Goal: Information Seeking & Learning: Learn about a topic

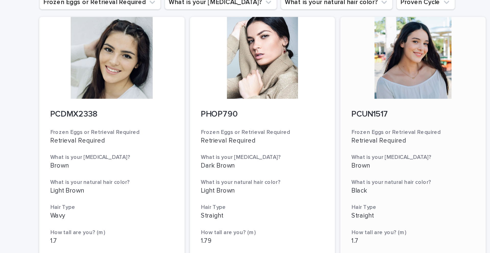
click at [337, 85] on div at bounding box center [329, 76] width 81 height 46
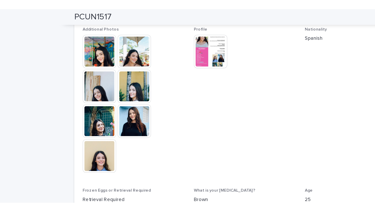
scroll to position [155, 0]
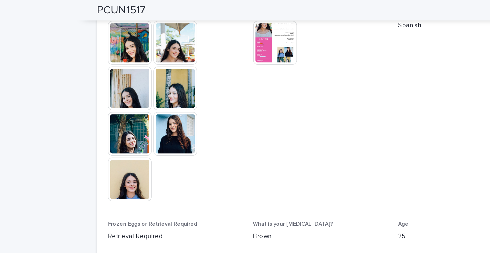
click at [143, 103] on img at bounding box center [138, 100] width 24 height 24
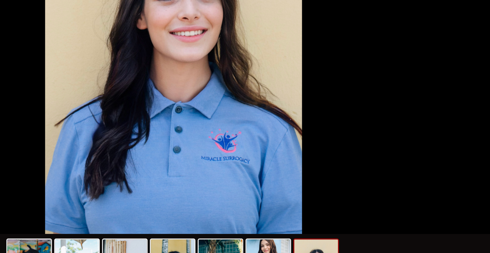
click at [148, 179] on picture at bounding box center [245, 120] width 490 height 216
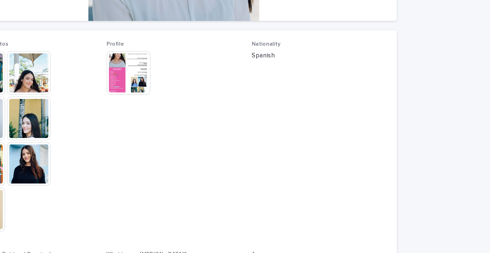
scroll to position [45, 0]
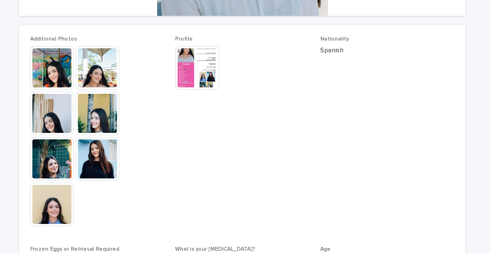
click at [142, 207] on img at bounding box center [138, 211] width 24 height 24
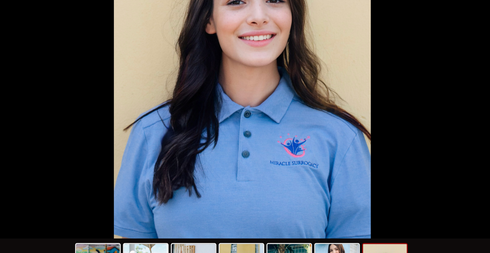
scroll to position [0, 0]
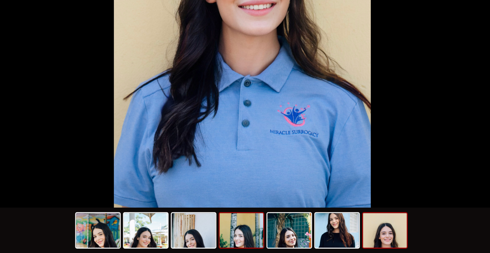
click at [253, 246] on img at bounding box center [244, 240] width 24 height 19
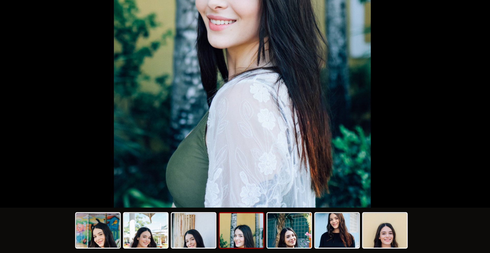
click at [189, 251] on div at bounding box center [245, 241] width 188 height 27
click at [155, 243] on img at bounding box center [164, 240] width 24 height 19
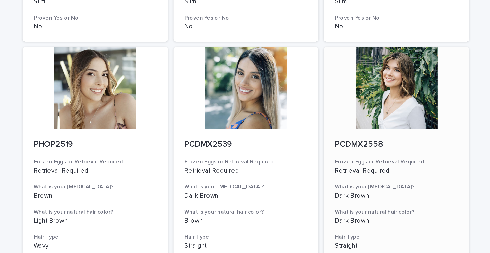
scroll to position [412, 0]
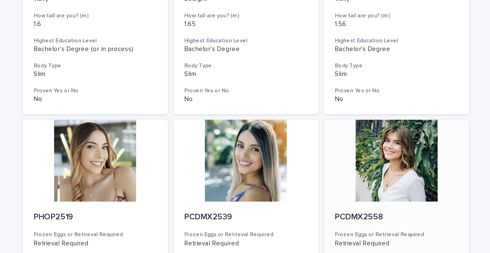
click at [324, 202] on div at bounding box center [329, 201] width 81 height 46
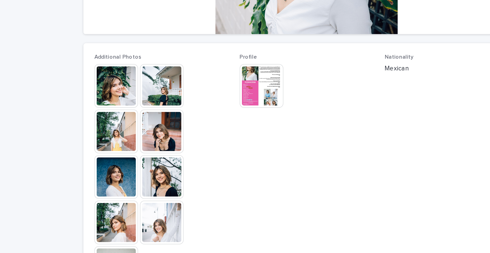
scroll to position [107, 0]
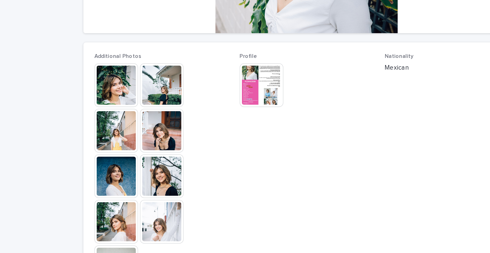
click at [217, 74] on img at bounding box center [219, 71] width 24 height 24
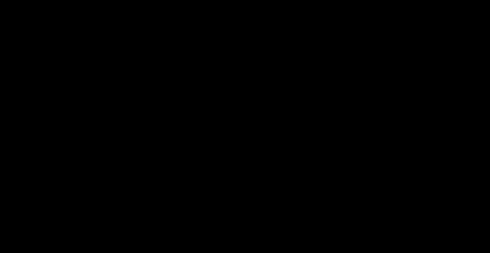
scroll to position [0, 0]
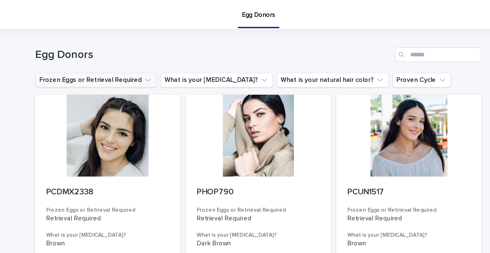
click at [159, 44] on button "Frozen Eggs or Retrieval Required" at bounding box center [154, 45] width 68 height 8
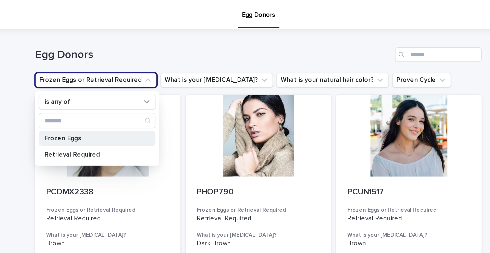
click at [151, 79] on p "Frozen Eggs" at bounding box center [152, 78] width 54 height 4
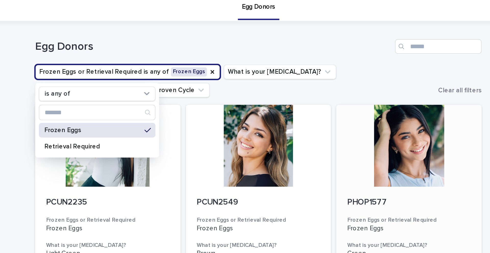
scroll to position [6, 0]
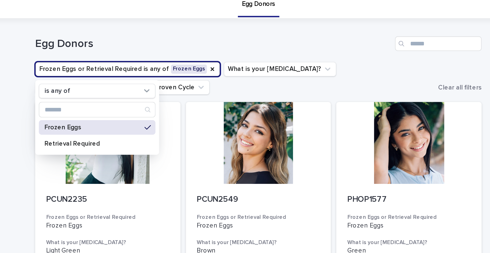
click at [335, 46] on ul "Frozen Eggs or Retrieval Required is any of Frozen Eggs is any of Frozen Eggs R…" at bounding box center [232, 44] width 226 height 20
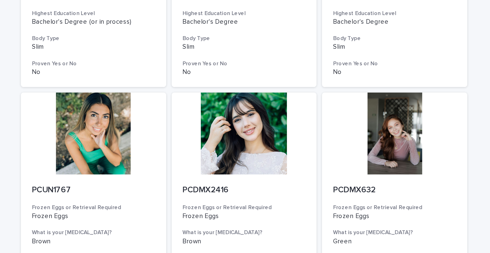
scroll to position [550, 0]
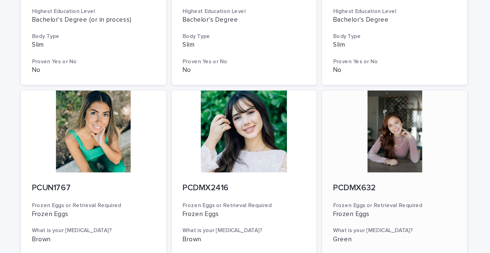
click at [332, 79] on div at bounding box center [329, 74] width 81 height 46
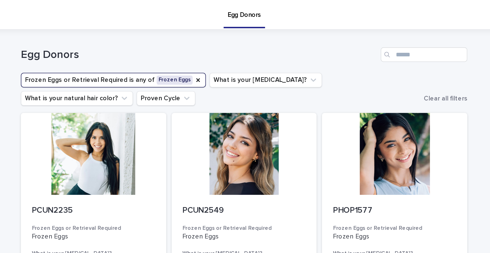
click at [143, 43] on button "Frozen Eggs or Retrieval Required is any of Frozen Eggs" at bounding box center [172, 45] width 104 height 8
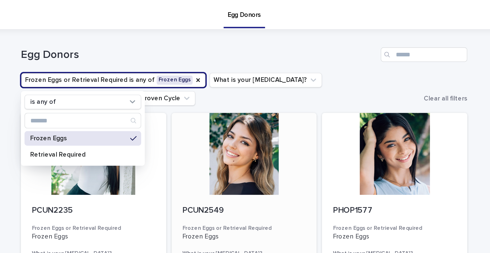
click at [222, 65] on div at bounding box center [244, 86] width 81 height 46
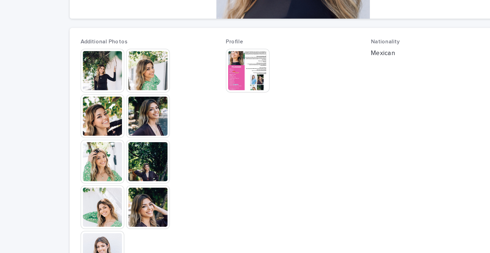
scroll to position [38, 0]
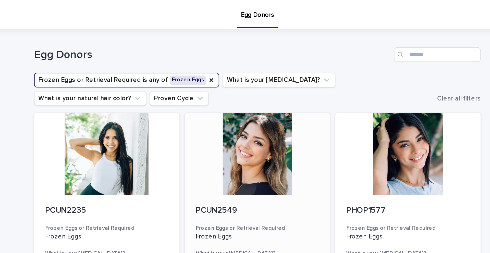
scroll to position [7, 0]
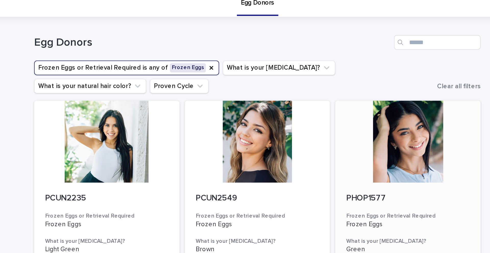
click at [325, 83] on div at bounding box center [329, 79] width 81 height 46
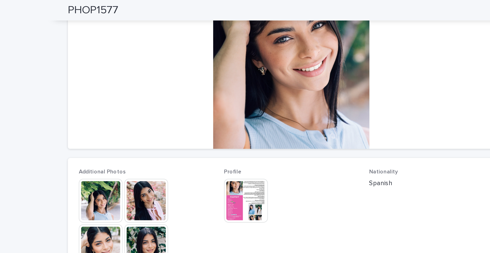
scroll to position [66, 0]
click at [219, 105] on img at bounding box center [219, 113] width 24 height 24
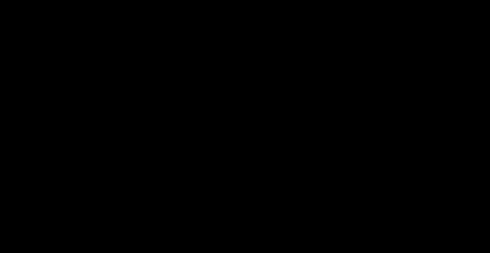
scroll to position [0, 0]
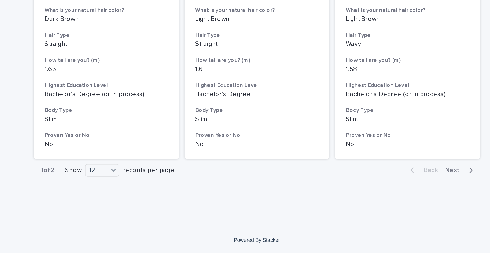
click at [358, 208] on span "Next" at bounding box center [355, 207] width 11 height 4
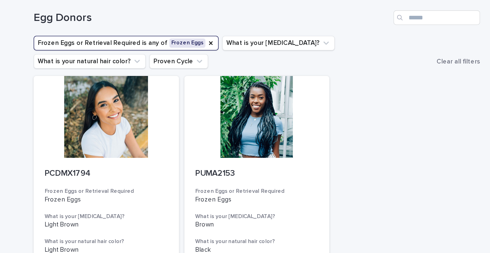
scroll to position [27, 0]
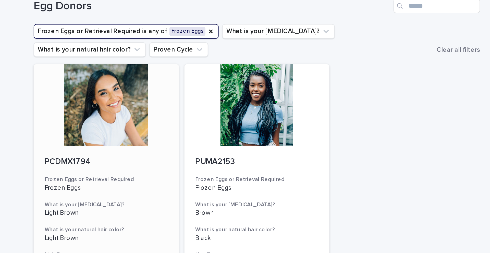
click at [161, 57] on div at bounding box center [160, 59] width 81 height 46
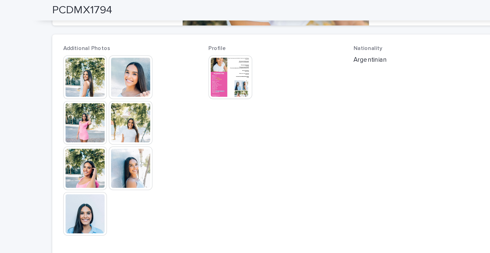
scroll to position [136, 0]
click at [144, 117] on img at bounding box center [138, 119] width 24 height 24
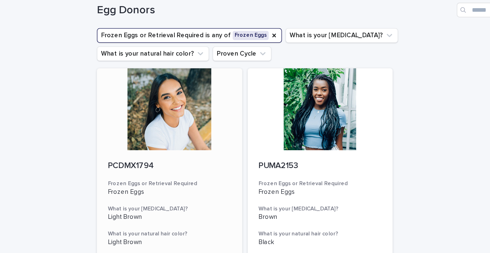
scroll to position [26, 0]
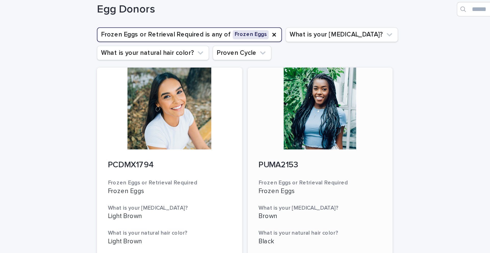
click at [246, 59] on div at bounding box center [244, 61] width 81 height 46
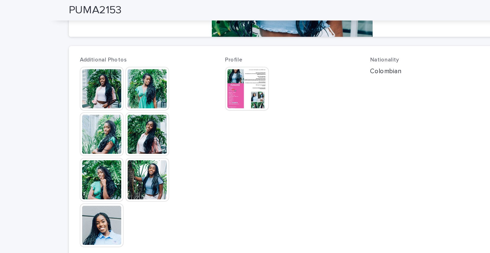
scroll to position [130, 0]
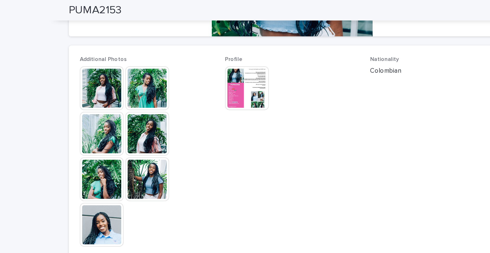
click at [141, 133] on img at bounding box center [138, 126] width 24 height 24
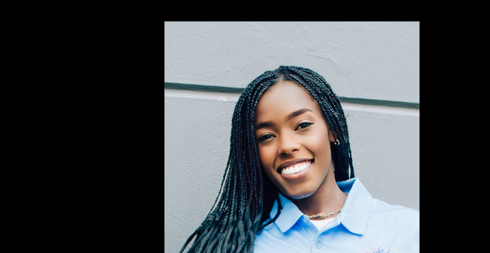
scroll to position [0, 0]
click at [130, 65] on picture at bounding box center [245, 120] width 490 height 216
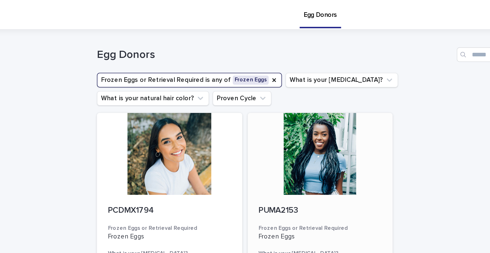
click at [244, 89] on div at bounding box center [244, 86] width 81 height 46
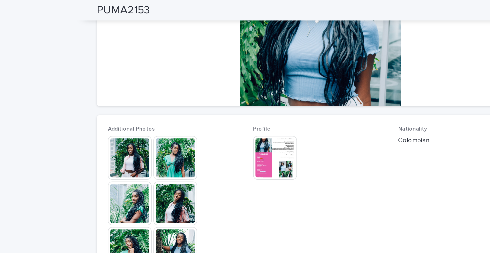
scroll to position [93, 0]
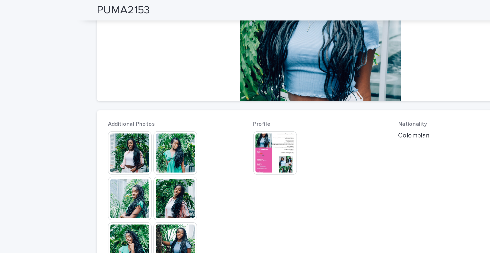
click at [218, 84] on img at bounding box center [219, 85] width 24 height 24
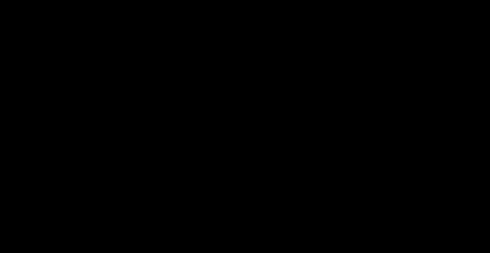
scroll to position [0, 0]
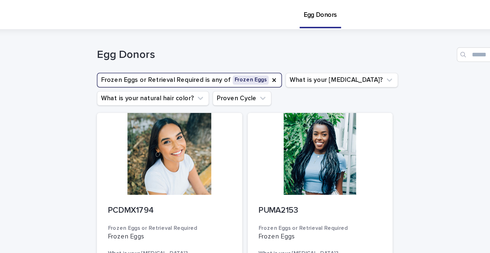
click at [143, 46] on button "Frozen Eggs or Retrieval Required is any of Frozen Eggs" at bounding box center [172, 45] width 104 height 8
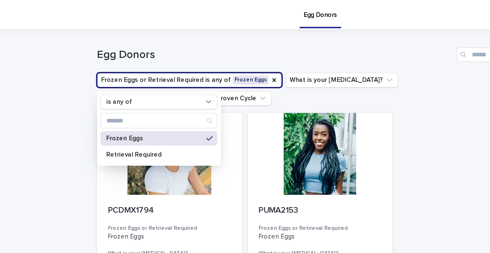
click at [239, 57] on ul "Frozen Eggs or Retrieval Required is any of Frozen Eggs is any of Frozen Eggs R…" at bounding box center [232, 50] width 226 height 20
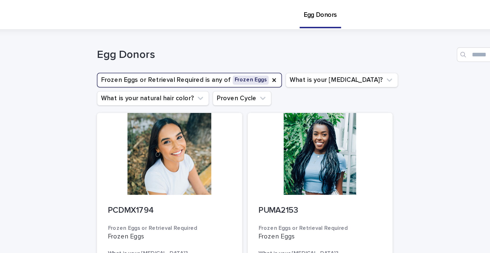
click at [144, 49] on ul "Frozen Eggs or Retrieval Required is any of Frozen Eggs What is your [MEDICAL_D…" at bounding box center [232, 50] width 226 height 20
click at [185, 54] on button "Proven Cycle" at bounding box center [201, 55] width 33 height 8
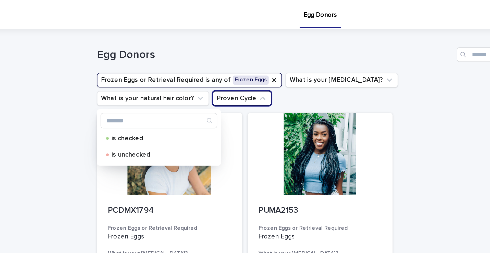
click at [145, 46] on button "Frozen Eggs or Retrieval Required is any of Frozen Eggs" at bounding box center [172, 45] width 104 height 8
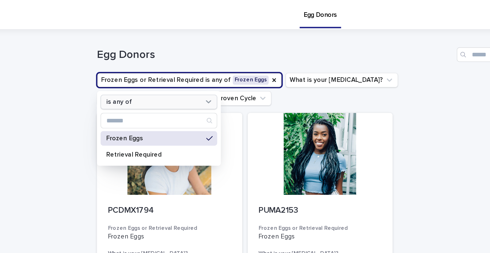
click at [145, 55] on div "is any of" at bounding box center [151, 57] width 56 height 5
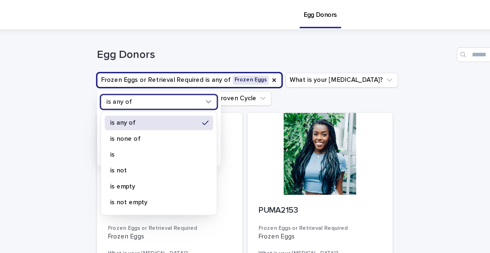
click at [147, 48] on button "Frozen Eggs or Retrieval Required is any of Frozen Eggs" at bounding box center [172, 45] width 104 height 8
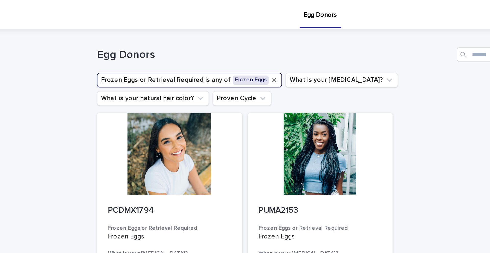
click at [217, 45] on icon "Frozen Eggs or Retrieval Required" at bounding box center [219, 45] width 4 height 4
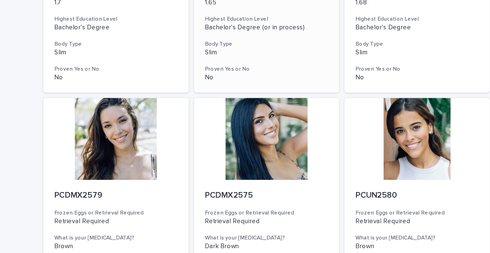
scroll to position [126, 0]
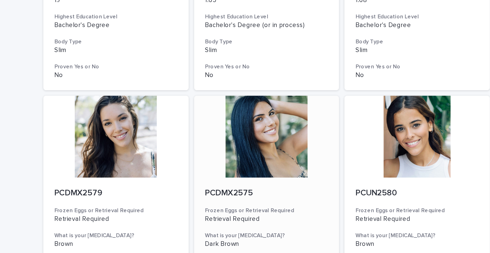
click at [243, 129] on div at bounding box center [244, 129] width 81 height 46
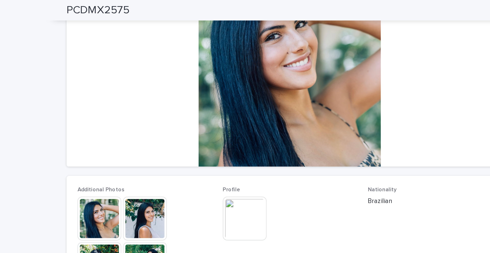
scroll to position [12, 0]
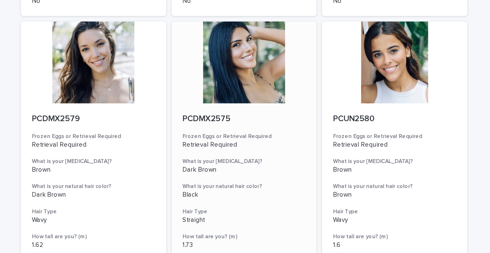
scroll to position [219, 0]
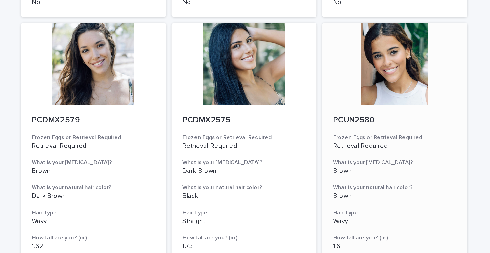
click at [369, 50] on div at bounding box center [329, 36] width 81 height 46
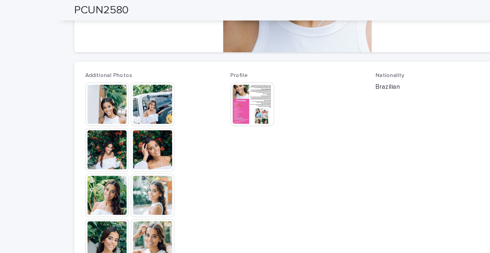
scroll to position [121, 0]
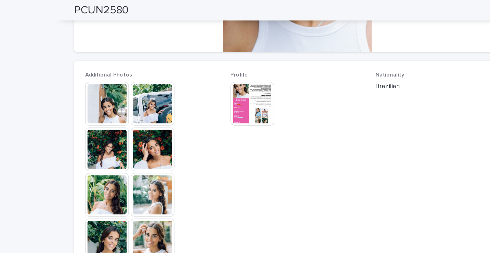
click at [213, 61] on img at bounding box center [219, 58] width 24 height 24
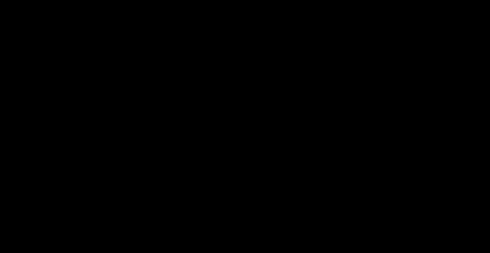
scroll to position [0, 0]
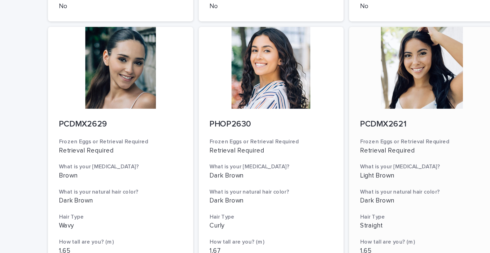
scroll to position [521, 0]
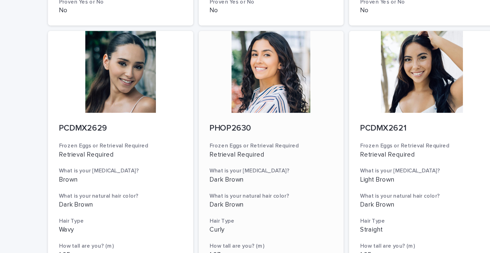
click at [246, 92] on div at bounding box center [244, 92] width 81 height 46
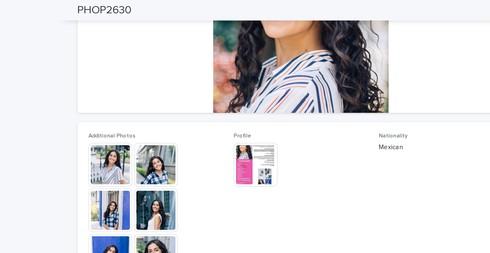
scroll to position [89, 0]
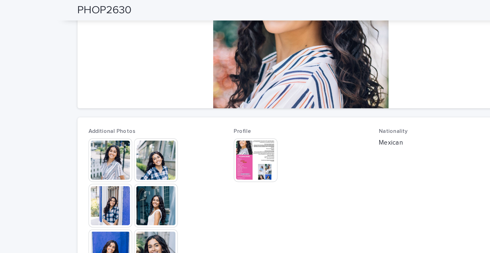
click at [221, 85] on img at bounding box center [219, 90] width 24 height 24
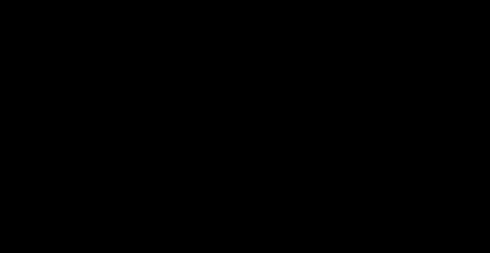
click at [173, 4] on div "1 / 1 Download all ( 1 )" at bounding box center [245, 6] width 490 height 12
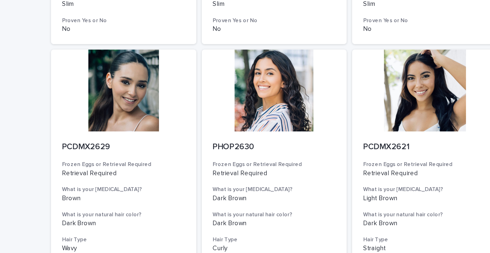
scroll to position [566, 0]
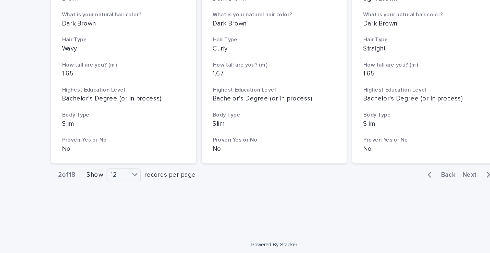
click at [357, 208] on button "Next" at bounding box center [359, 206] width 22 height 5
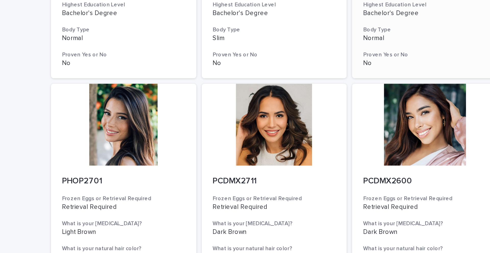
scroll to position [186, 0]
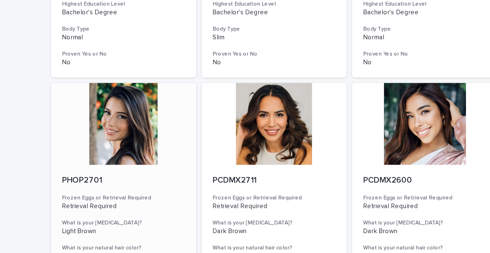
click at [166, 78] on div at bounding box center [160, 69] width 81 height 46
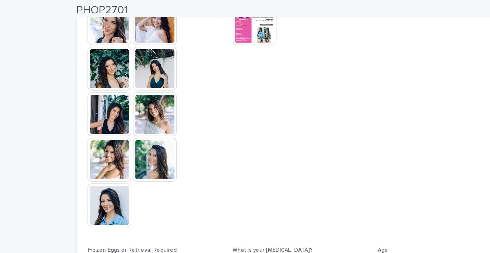
scroll to position [169, 0]
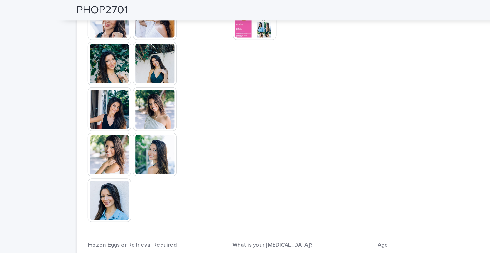
click at [166, 65] on img at bounding box center [164, 61] width 24 height 24
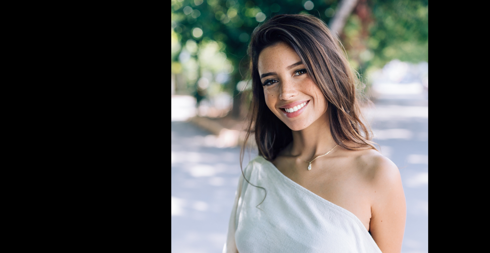
click at [141, 95] on picture at bounding box center [245, 120] width 490 height 216
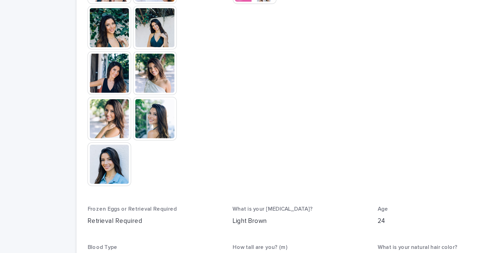
click at [138, 106] on img at bounding box center [138, 112] width 24 height 24
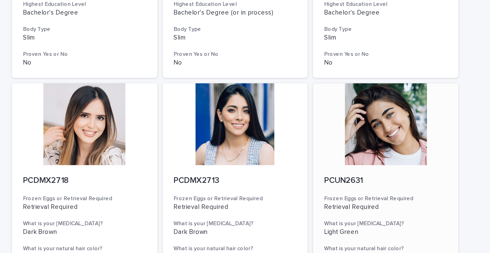
scroll to position [364, 0]
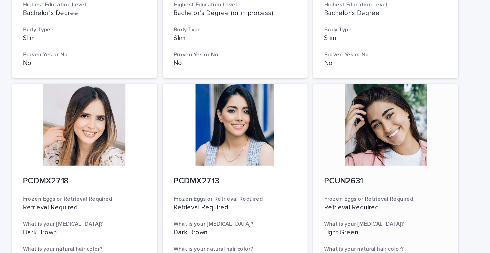
click at [328, 70] on div at bounding box center [329, 70] width 81 height 46
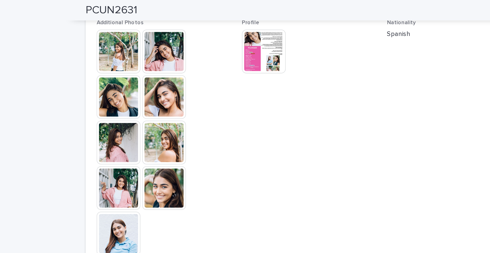
scroll to position [159, 0]
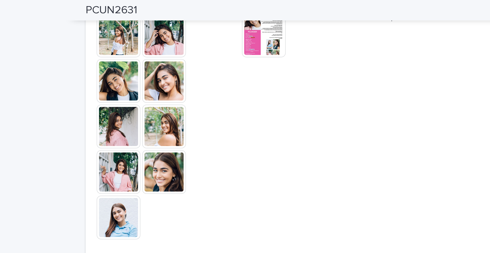
click at [163, 98] on img at bounding box center [164, 96] width 24 height 24
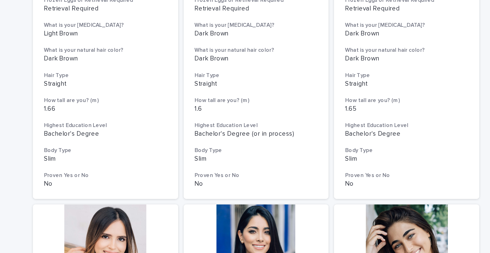
scroll to position [381, 0]
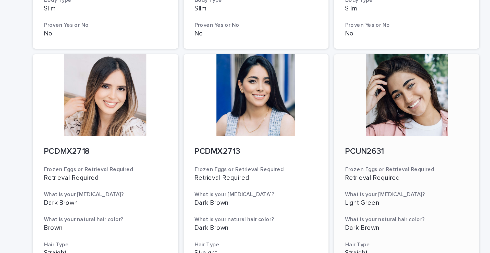
click at [324, 49] on div at bounding box center [329, 53] width 81 height 46
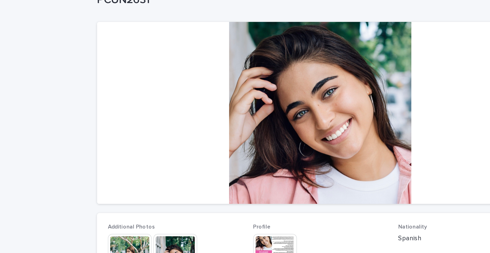
scroll to position [39, 0]
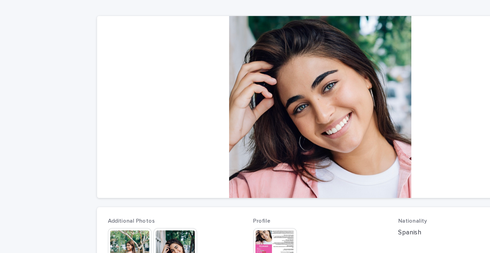
click at [240, 51] on div at bounding box center [245, 60] width 250 height 102
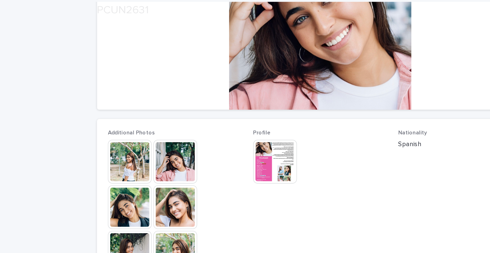
scroll to position [90, 0]
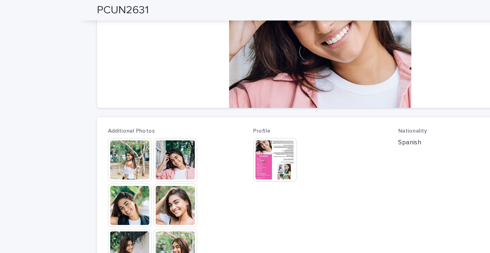
click at [164, 92] on img at bounding box center [164, 89] width 24 height 24
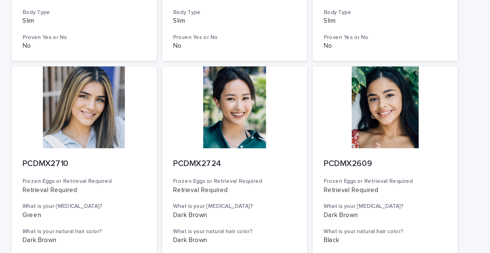
scroll to position [554, 0]
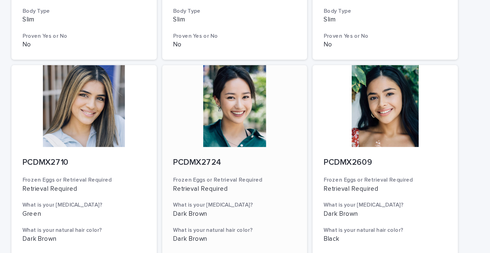
click at [253, 67] on div at bounding box center [244, 59] width 81 height 46
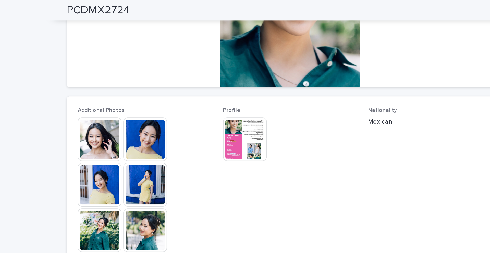
scroll to position [102, 0]
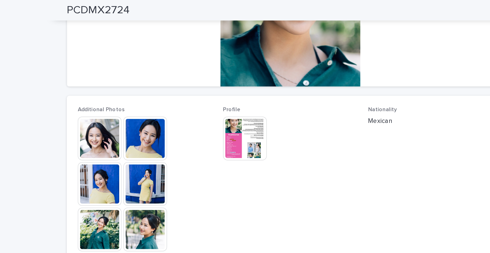
click at [216, 80] on img at bounding box center [219, 77] width 24 height 24
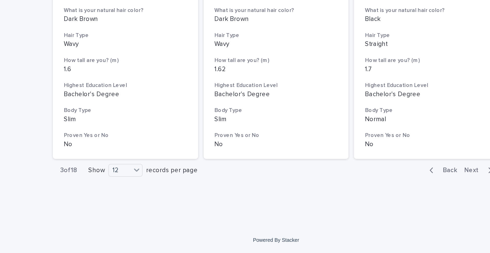
click at [355, 207] on span "Next" at bounding box center [355, 207] width 11 height 4
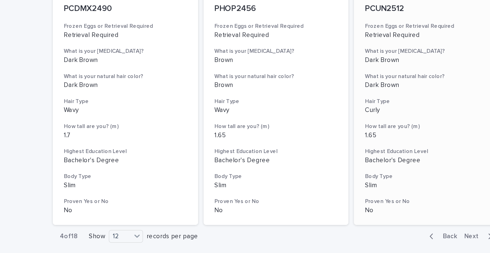
scroll to position [565, 0]
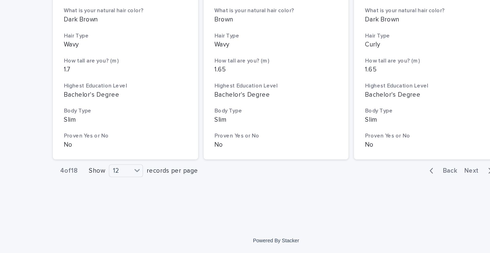
click at [355, 207] on span "Next" at bounding box center [355, 207] width 11 height 4
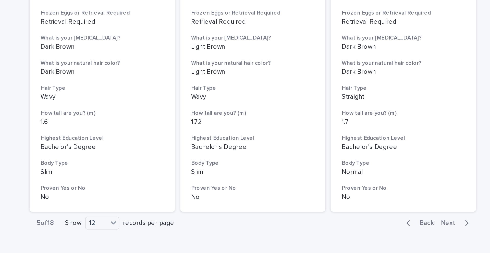
scroll to position [537, 0]
click at [353, 236] on span "Next" at bounding box center [355, 236] width 11 height 4
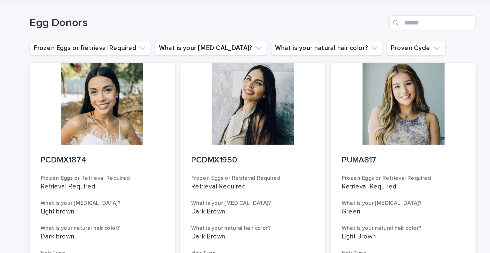
scroll to position [18, 0]
click at [334, 68] on div at bounding box center [329, 58] width 81 height 46
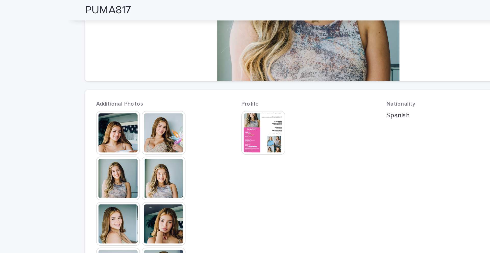
scroll to position [105, 0]
click at [168, 74] on img at bounding box center [164, 74] width 24 height 24
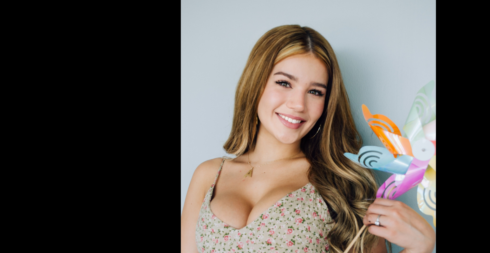
click at [152, 80] on picture at bounding box center [245, 120] width 490 height 216
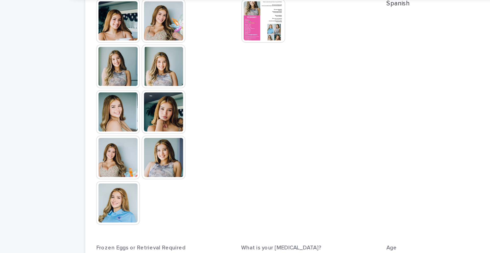
scroll to position [156, 0]
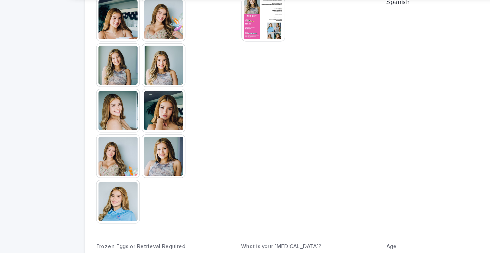
click at [138, 124] on img at bounding box center [138, 125] width 24 height 24
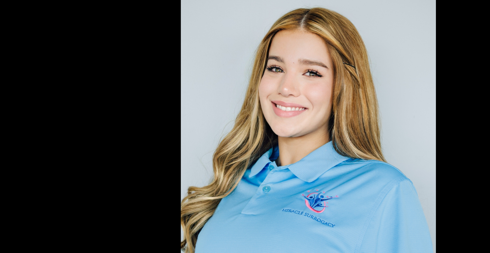
click at [118, 72] on picture at bounding box center [245, 120] width 490 height 216
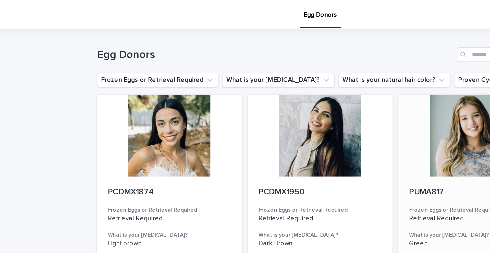
click at [321, 80] on div at bounding box center [329, 76] width 81 height 46
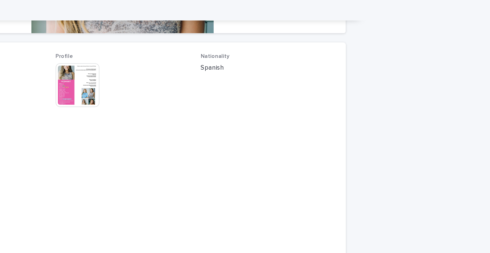
scroll to position [128, 0]
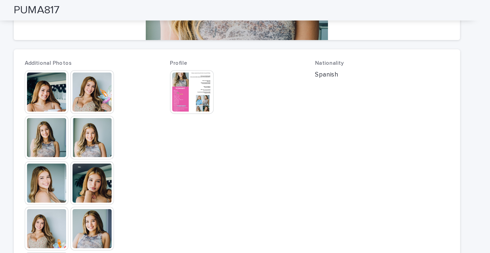
click at [216, 47] on img at bounding box center [219, 51] width 24 height 24
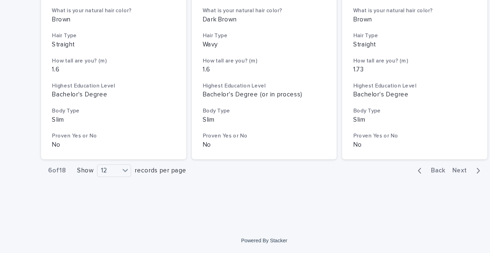
click at [355, 206] on span "Next" at bounding box center [355, 207] width 11 height 4
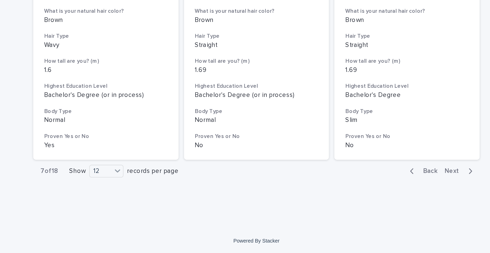
click at [356, 208] on span "Next" at bounding box center [355, 207] width 11 height 4
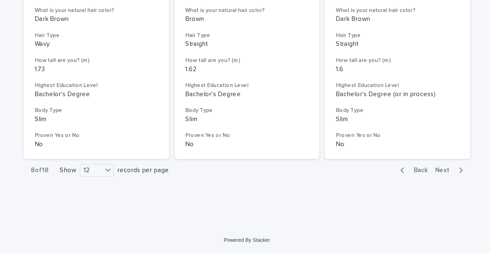
click at [356, 205] on span "Next" at bounding box center [355, 207] width 11 height 4
click at [356, 207] on span "Next" at bounding box center [355, 207] width 11 height 4
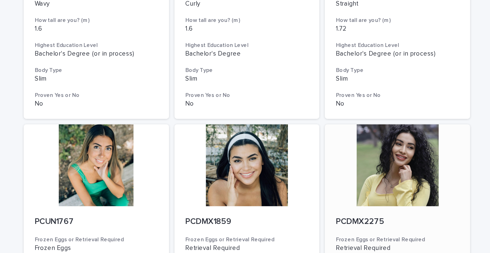
scroll to position [342, 0]
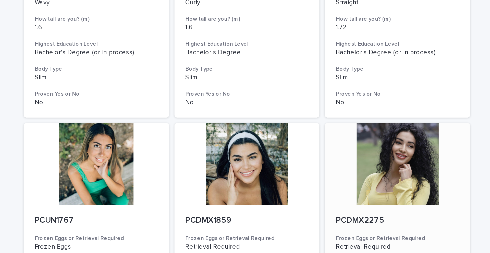
click at [327, 100] on div at bounding box center [329, 92] width 81 height 46
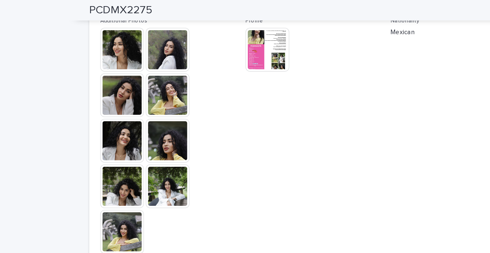
scroll to position [150, 0]
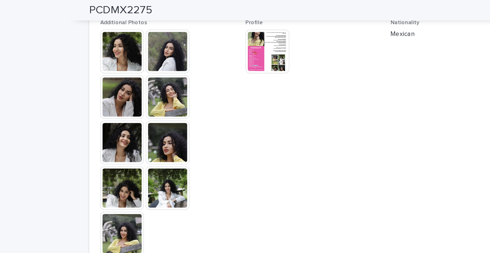
click at [170, 103] on img at bounding box center [164, 105] width 24 height 24
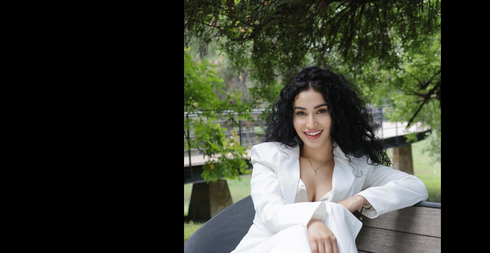
scroll to position [0, 0]
click at [156, 64] on picture at bounding box center [245, 120] width 490 height 216
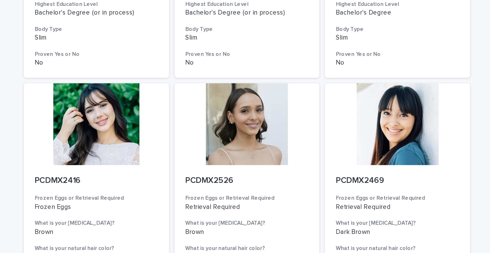
scroll to position [544, 0]
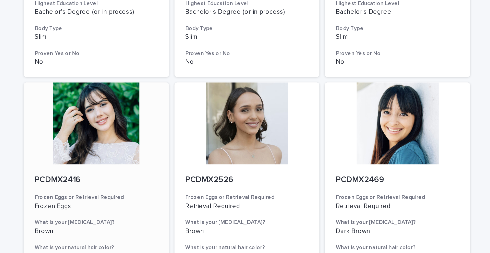
click at [160, 68] on div at bounding box center [160, 69] width 81 height 46
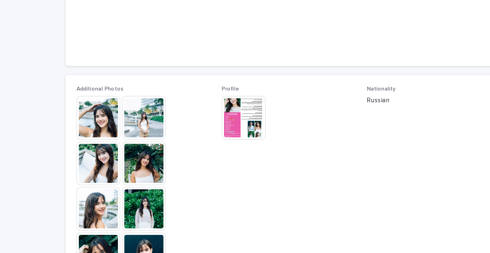
scroll to position [86, 0]
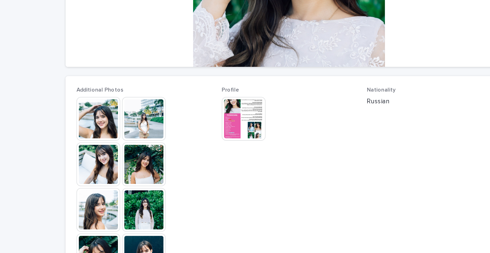
drag, startPoint x: 274, startPoint y: 98, endPoint x: 221, endPoint y: 98, distance: 52.3
click at [221, 98] on div "This file cannot be opened Download File" at bounding box center [244, 94] width 75 height 26
click at [221, 98] on img at bounding box center [219, 93] width 24 height 24
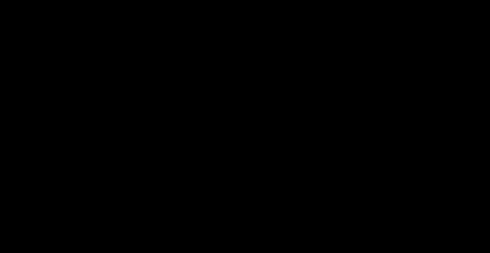
scroll to position [0, 0]
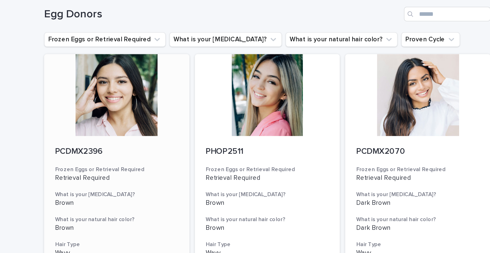
scroll to position [22, 0]
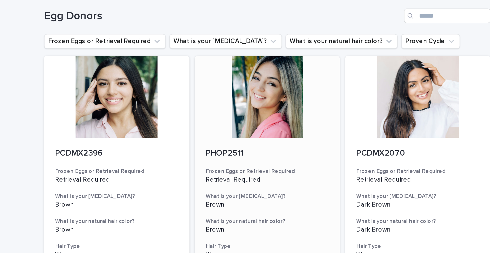
click at [241, 63] on div at bounding box center [244, 54] width 81 height 46
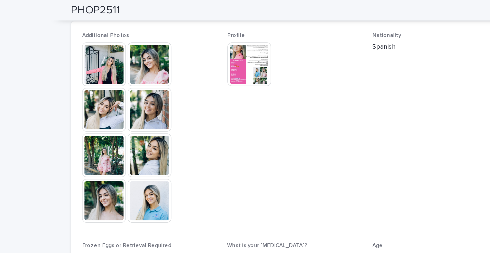
scroll to position [142, 0]
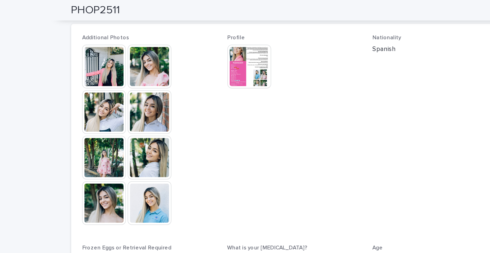
click at [134, 107] on img at bounding box center [138, 114] width 24 height 24
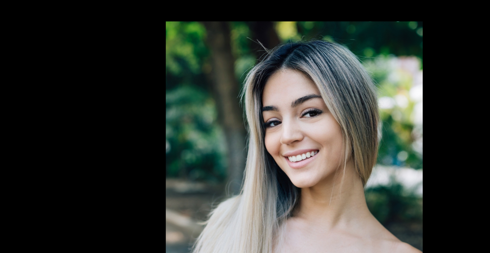
click at [125, 66] on picture at bounding box center [245, 120] width 490 height 216
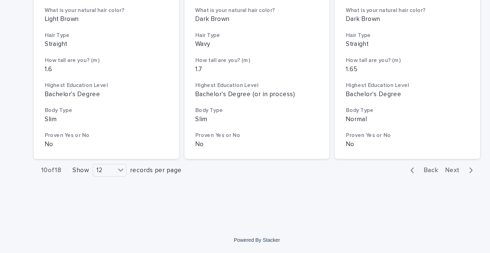
click at [351, 206] on span "Next" at bounding box center [355, 207] width 11 height 4
click at [355, 207] on span "Next" at bounding box center [355, 207] width 11 height 4
click at [355, 206] on span "Next" at bounding box center [355, 207] width 11 height 4
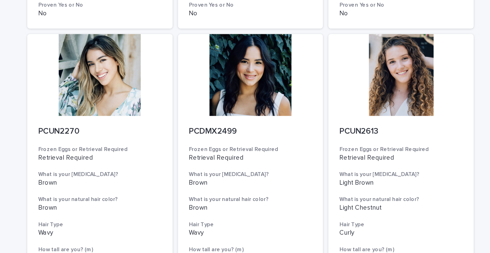
scroll to position [392, 0]
click at [328, 54] on div at bounding box center [329, 42] width 81 height 46
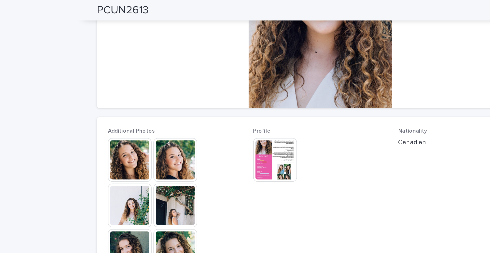
scroll to position [91, 0]
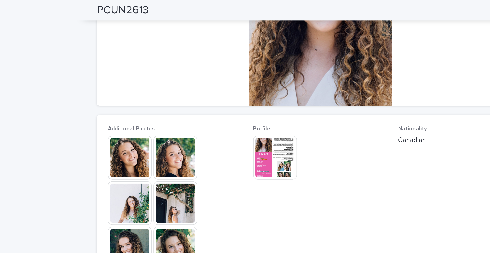
click at [137, 95] on img at bounding box center [138, 88] width 24 height 24
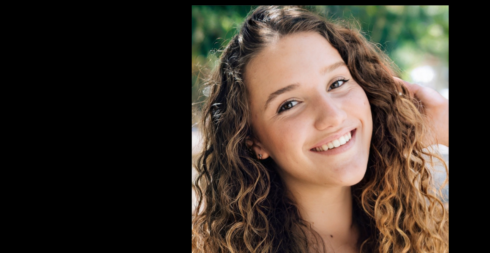
scroll to position [0, 0]
click at [133, 68] on picture at bounding box center [245, 120] width 490 height 216
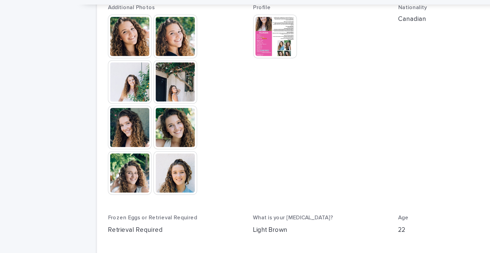
scroll to position [150, 0]
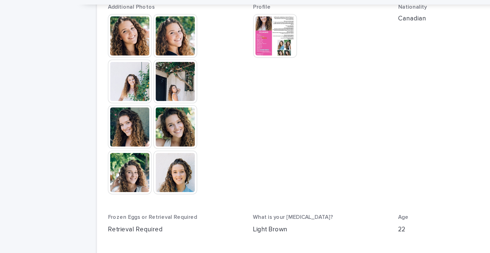
click at [164, 106] on img at bounding box center [164, 105] width 24 height 24
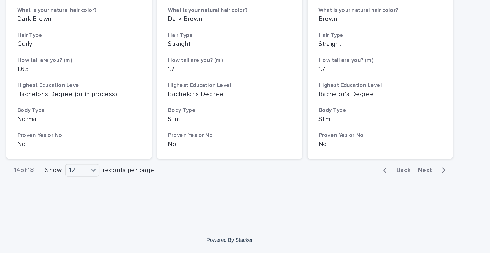
click at [356, 206] on span "Next" at bounding box center [355, 207] width 11 height 4
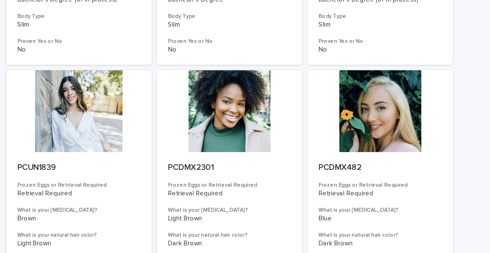
scroll to position [200, 0]
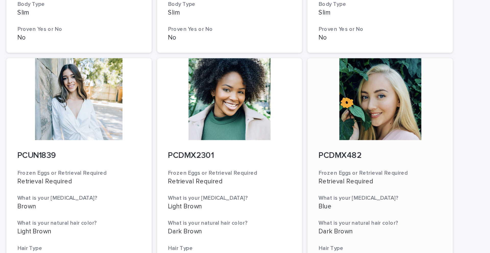
click at [337, 69] on div at bounding box center [329, 56] width 81 height 46
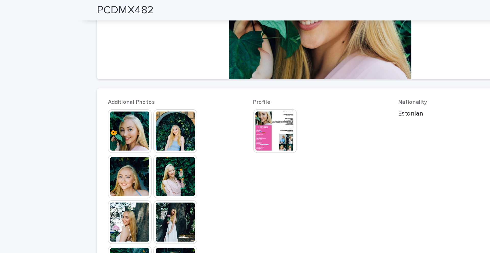
scroll to position [107, 0]
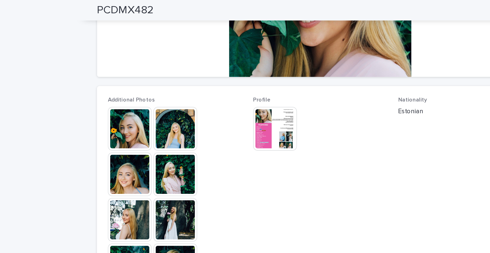
click at [215, 74] on img at bounding box center [219, 72] width 24 height 24
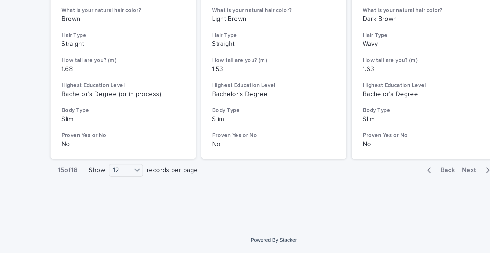
click at [356, 206] on span "Next" at bounding box center [355, 207] width 11 height 4
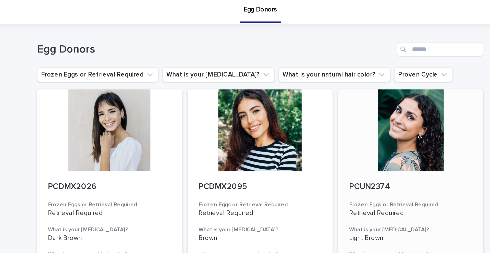
scroll to position [5, 0]
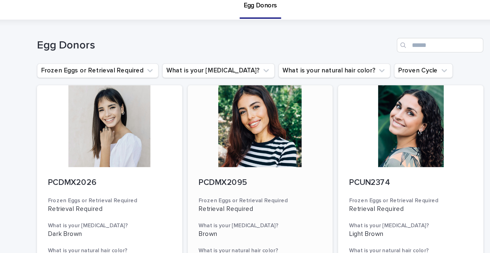
click at [247, 76] on div at bounding box center [244, 71] width 81 height 46
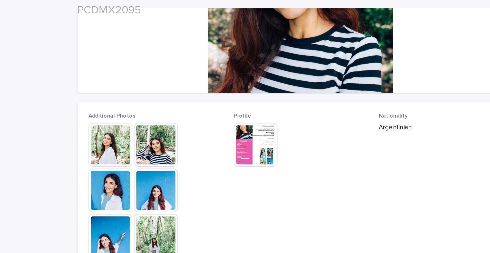
scroll to position [155, 0]
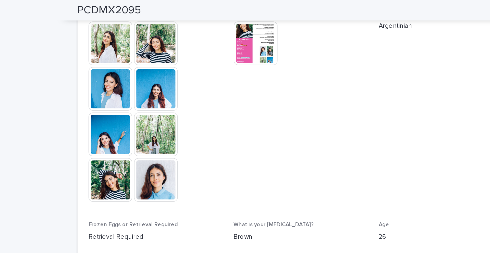
click at [222, 20] on img at bounding box center [219, 24] width 24 height 24
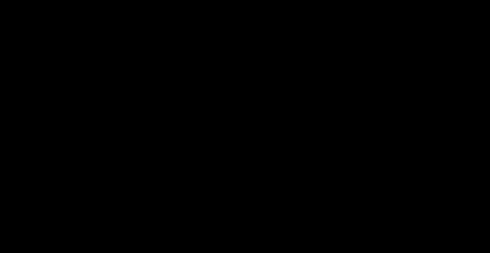
scroll to position [0, 0]
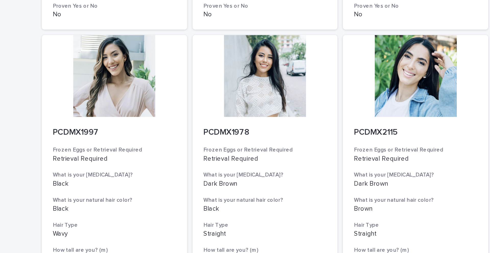
scroll to position [566, 0]
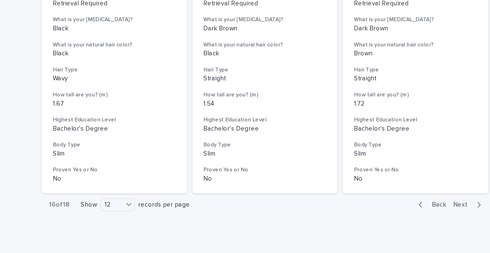
click at [355, 207] on span "Next" at bounding box center [355, 207] width 11 height 4
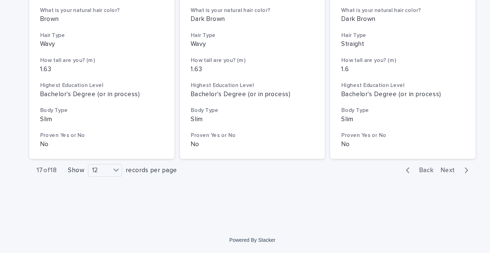
click at [358, 207] on span "Next" at bounding box center [355, 207] width 11 height 4
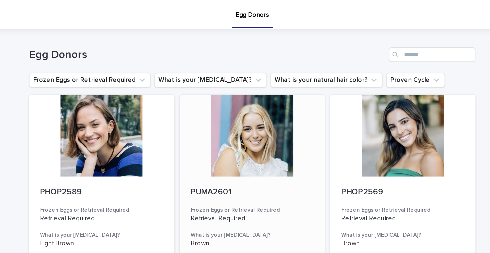
click at [241, 82] on div at bounding box center [244, 76] width 81 height 46
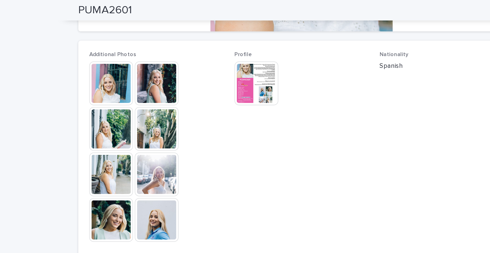
scroll to position [127, 0]
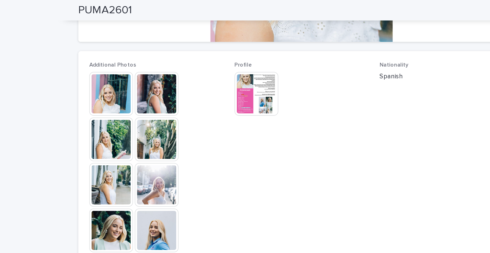
click at [218, 53] on img at bounding box center [219, 52] width 24 height 24
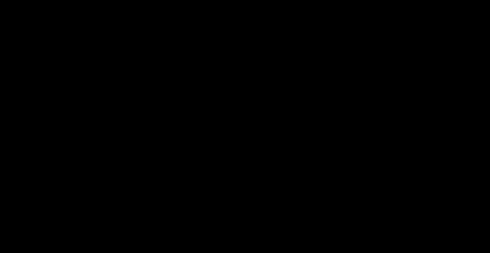
scroll to position [0, 0]
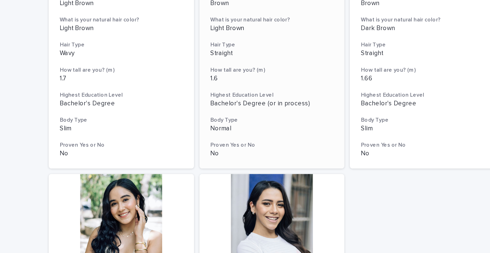
scroll to position [35, 0]
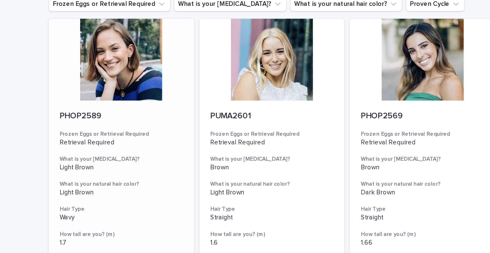
click at [163, 49] on div at bounding box center [160, 41] width 81 height 46
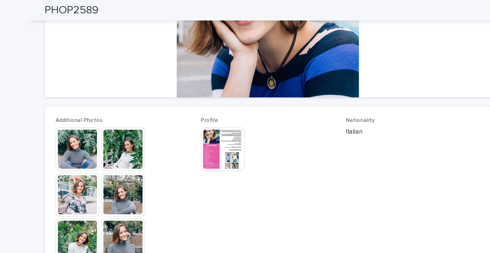
scroll to position [101, 0]
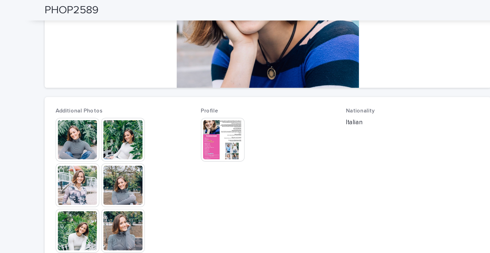
click at [222, 82] on img at bounding box center [219, 78] width 24 height 24
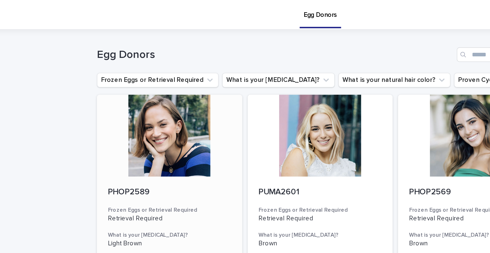
click at [168, 78] on div at bounding box center [160, 76] width 81 height 46
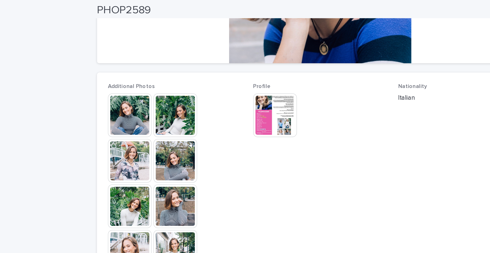
scroll to position [128, 0]
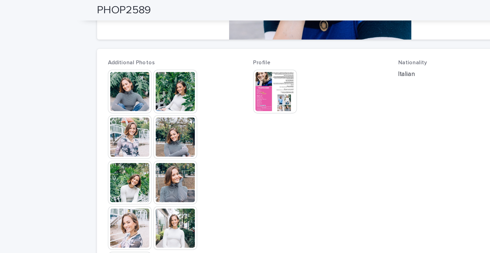
click at [131, 48] on img at bounding box center [138, 51] width 24 height 24
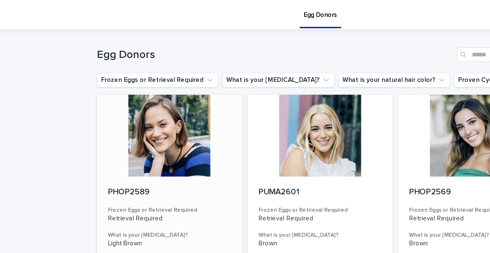
click at [169, 79] on div at bounding box center [160, 76] width 81 height 46
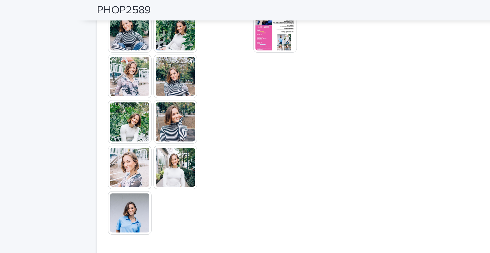
scroll to position [168, 0]
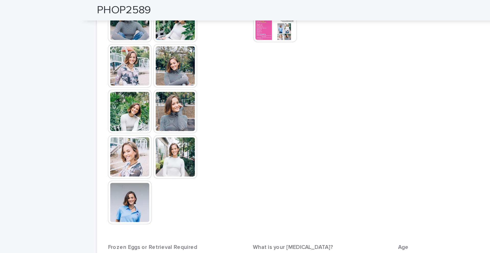
click at [163, 91] on img at bounding box center [164, 88] width 24 height 24
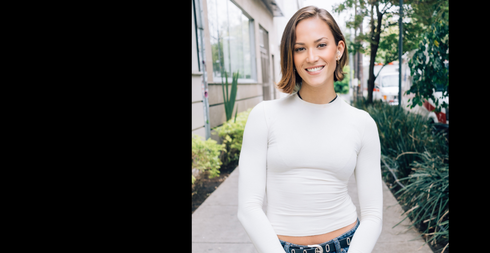
scroll to position [0, 0]
click at [116, 86] on picture at bounding box center [245, 120] width 490 height 216
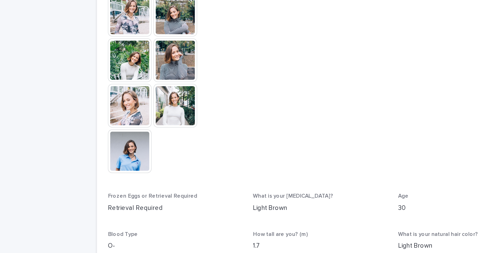
scroll to position [143, 0]
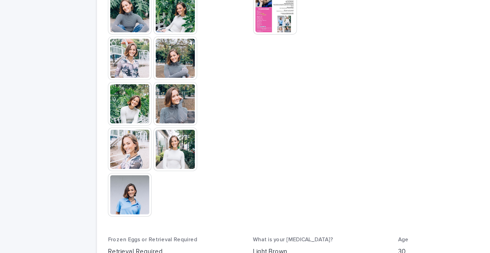
click at [136, 86] on img at bounding box center [138, 87] width 24 height 24
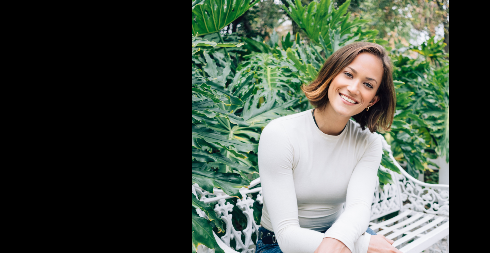
click at [136, 86] on picture at bounding box center [245, 120] width 490 height 216
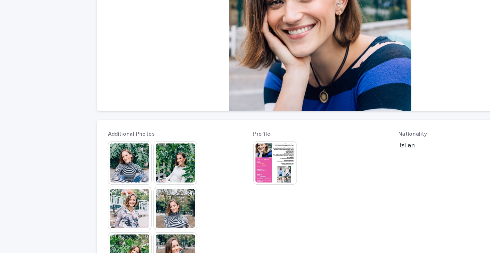
scroll to position [0, 0]
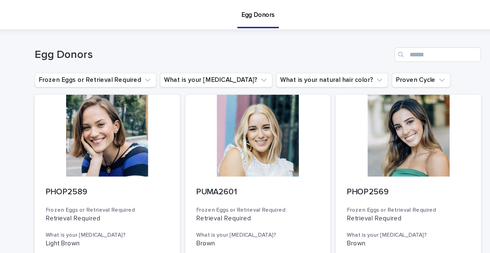
click at [257, 28] on h1 "Egg Donors" at bounding box center [220, 30] width 200 height 7
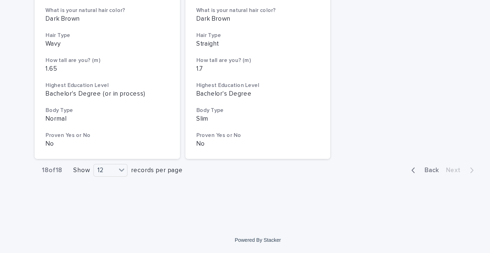
click at [335, 207] on div "button" at bounding box center [333, 206] width 4 height 5
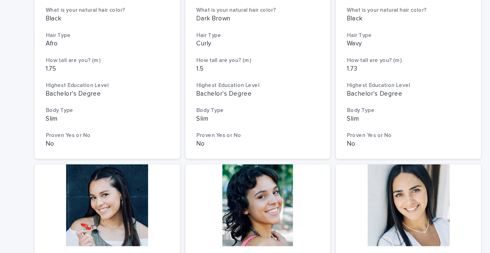
scroll to position [566, 0]
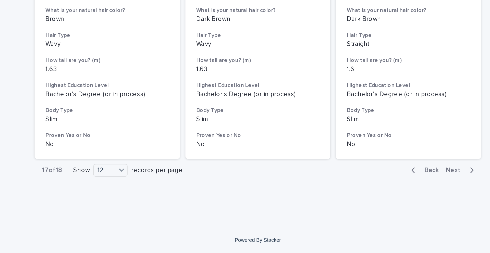
click at [335, 207] on div "button" at bounding box center [333, 206] width 4 height 5
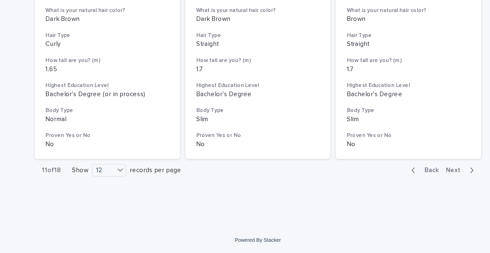
click at [335, 207] on div "button" at bounding box center [333, 206] width 4 height 5
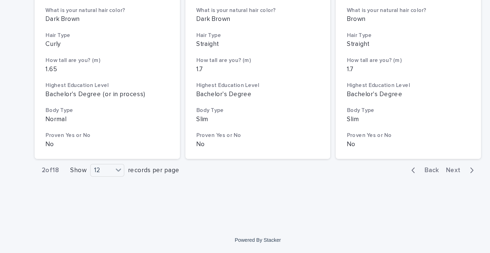
click at [335, 207] on div "button" at bounding box center [333, 206] width 4 height 5
click at [166, 208] on icon at bounding box center [166, 206] width 5 height 5
click at [163, 227] on div "36" at bounding box center [160, 226] width 19 height 6
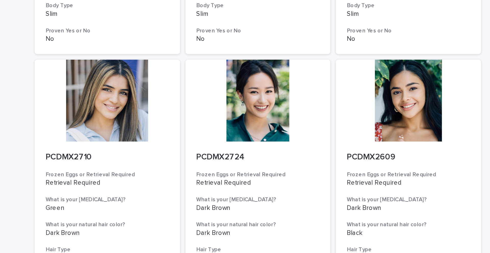
scroll to position [1989, 0]
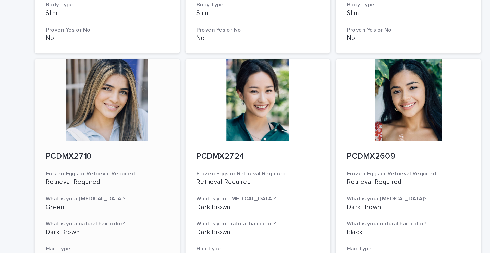
click at [163, 61] on div at bounding box center [160, 56] width 81 height 46
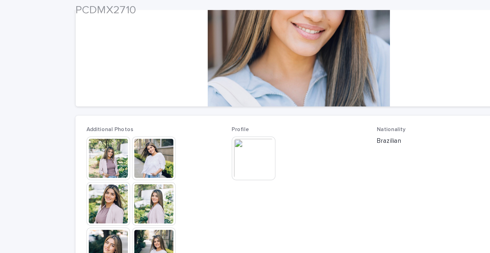
scroll to position [90, 0]
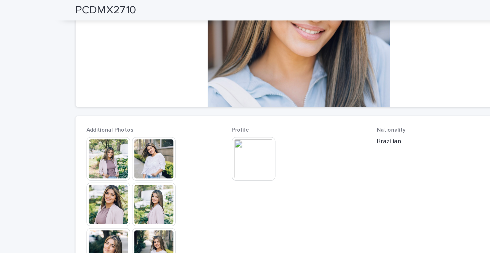
click at [137, 113] on img at bounding box center [138, 114] width 24 height 24
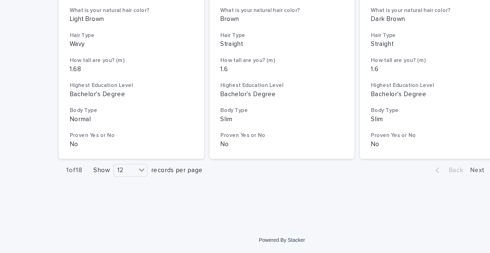
click at [354, 206] on span "Next" at bounding box center [355, 207] width 11 height 4
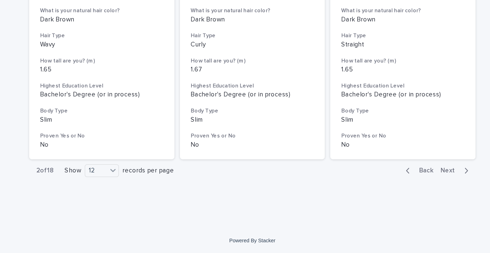
click at [353, 206] on span "Next" at bounding box center [355, 207] width 11 height 4
click at [357, 209] on button "Next" at bounding box center [359, 206] width 22 height 5
click at [342, 208] on span "Back" at bounding box center [340, 207] width 11 height 4
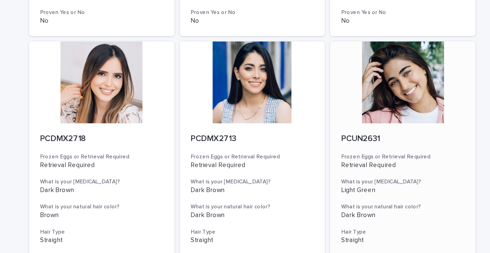
scroll to position [259, 0]
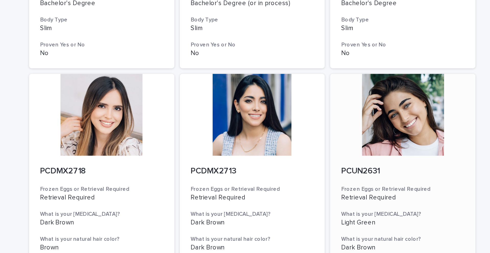
click at [332, 173] on div at bounding box center [329, 175] width 81 height 46
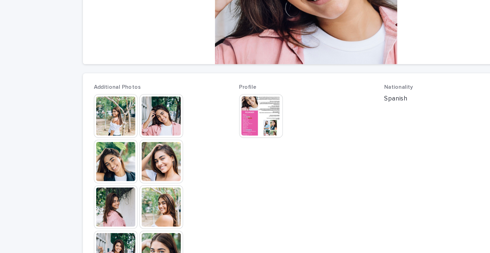
scroll to position [85, 0]
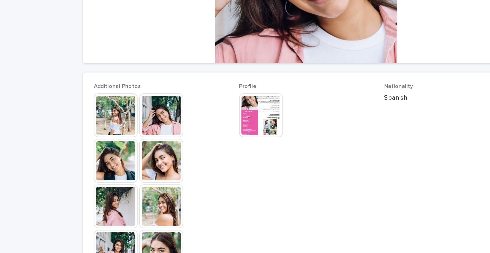
click at [137, 95] on img at bounding box center [138, 94] width 24 height 24
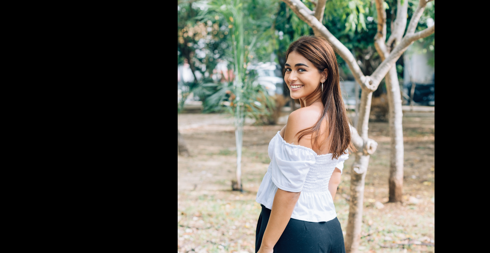
scroll to position [0, 0]
click at [341, 111] on picture at bounding box center [245, 120] width 490 height 216
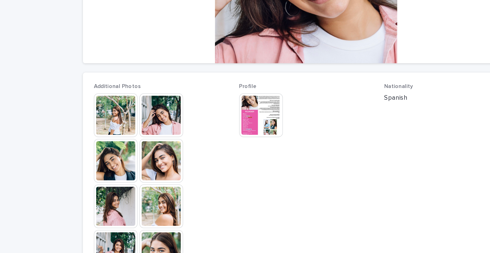
click at [161, 95] on img at bounding box center [164, 94] width 24 height 24
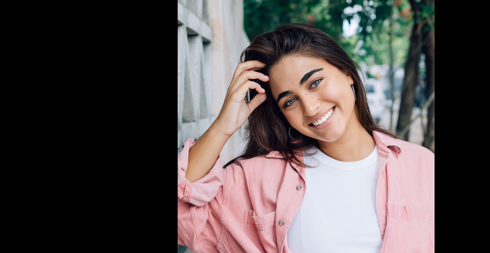
click at [142, 91] on picture at bounding box center [245, 120] width 490 height 216
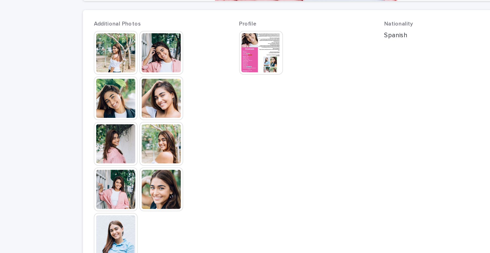
scroll to position [120, 0]
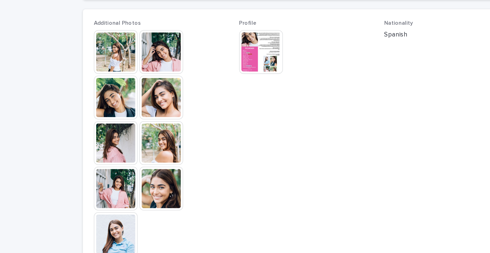
click at [166, 135] on img at bounding box center [164, 135] width 24 height 24
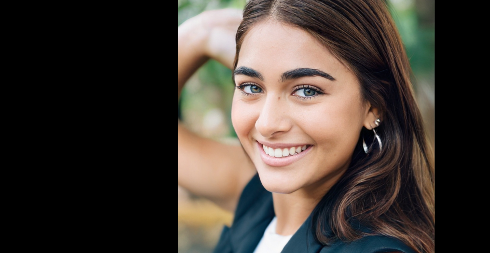
click at [125, 110] on picture at bounding box center [245, 120] width 490 height 216
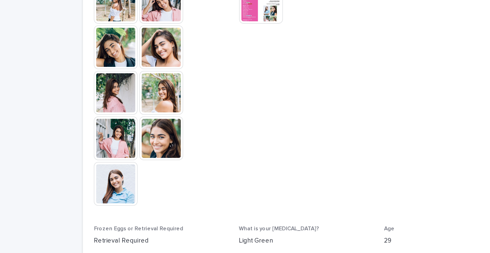
scroll to position [149, 0]
click at [140, 135] on img at bounding box center [138, 132] width 24 height 24
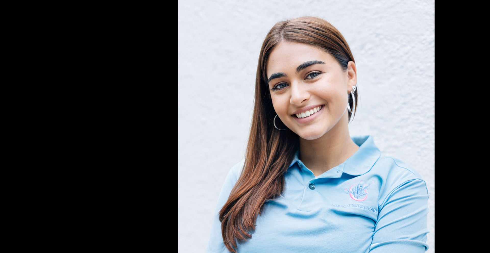
click at [139, 95] on picture at bounding box center [245, 120] width 490 height 216
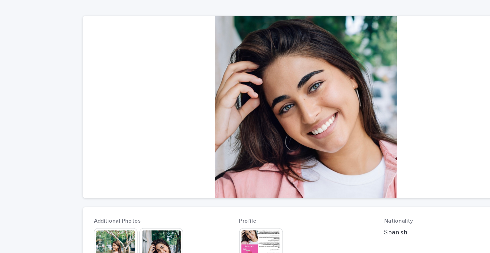
scroll to position [0, 0]
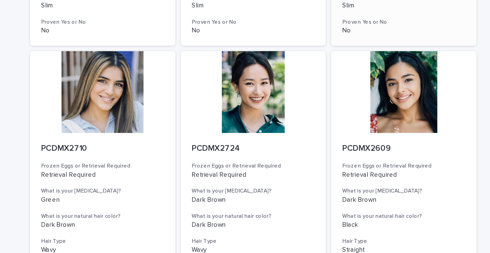
scroll to position [566, 0]
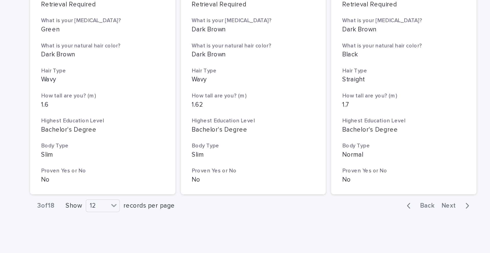
click at [356, 209] on button "Next" at bounding box center [359, 206] width 22 height 5
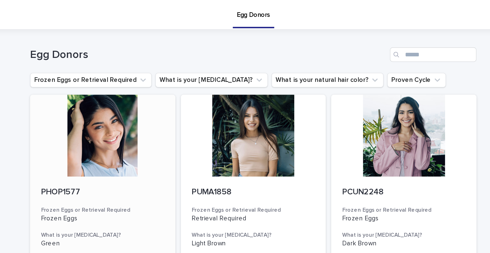
click at [158, 61] on div at bounding box center [160, 76] width 81 height 46
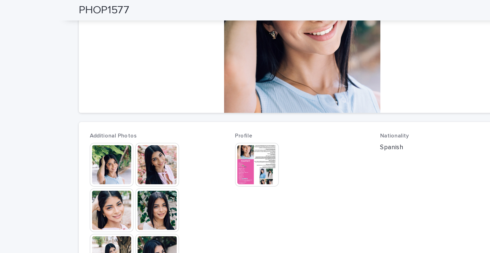
scroll to position [112, 0]
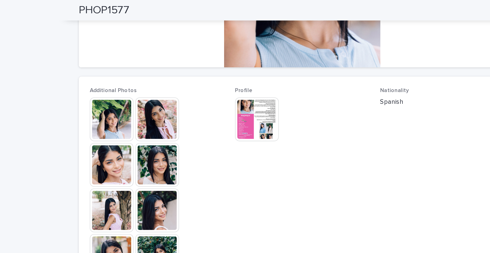
click at [220, 65] on img at bounding box center [219, 67] width 24 height 24
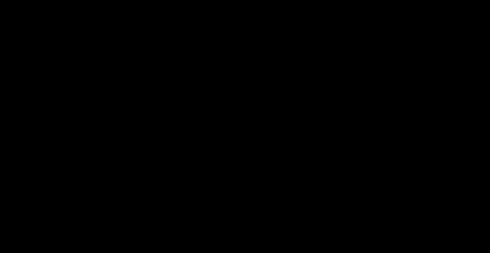
scroll to position [0, 0]
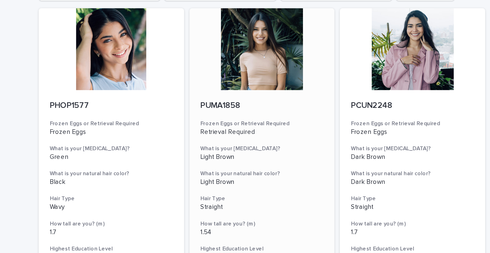
scroll to position [44, 0]
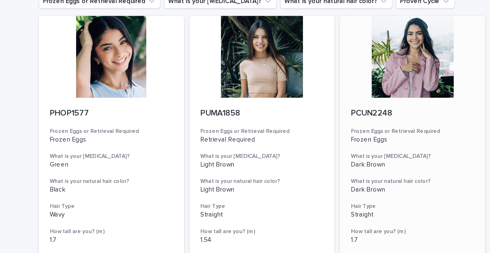
click at [328, 30] on div at bounding box center [329, 32] width 81 height 46
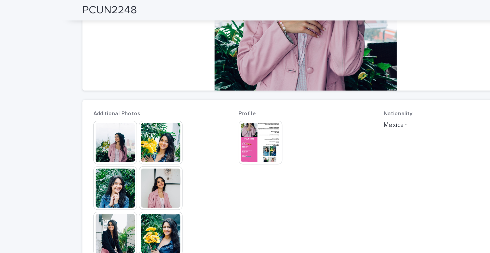
scroll to position [140, 0]
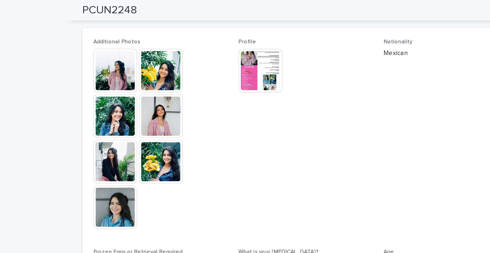
click at [165, 67] on img at bounding box center [164, 65] width 24 height 24
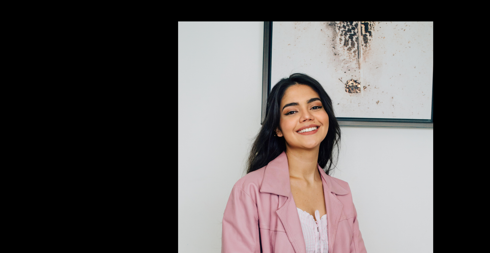
click at [144, 65] on picture at bounding box center [245, 120] width 490 height 216
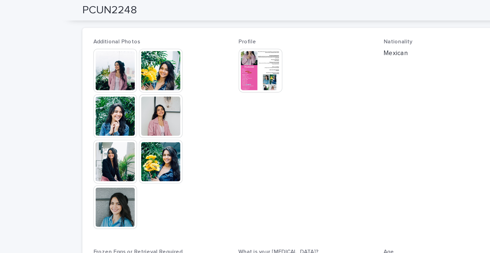
scroll to position [0, 0]
click at [161, 89] on img at bounding box center [164, 90] width 24 height 24
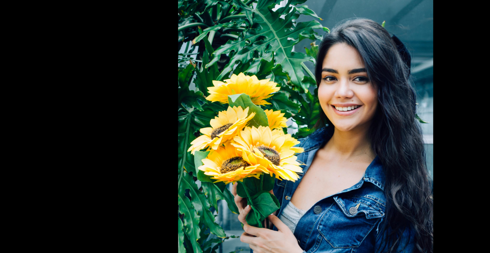
click at [144, 100] on picture at bounding box center [245, 120] width 490 height 216
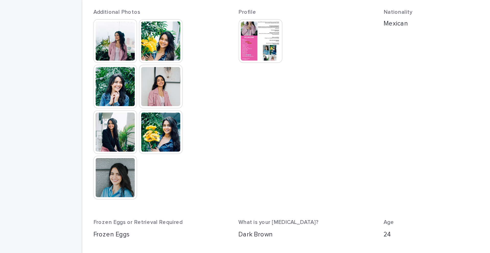
click at [138, 124] on img at bounding box center [138, 116] width 24 height 24
click at [136, 116] on img at bounding box center [138, 116] width 24 height 24
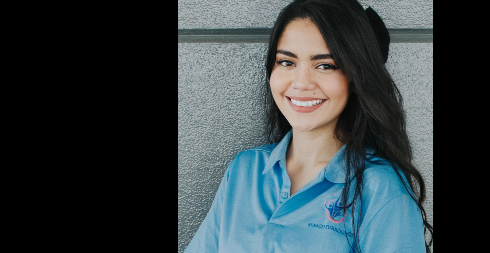
click at [136, 97] on picture at bounding box center [245, 120] width 490 height 216
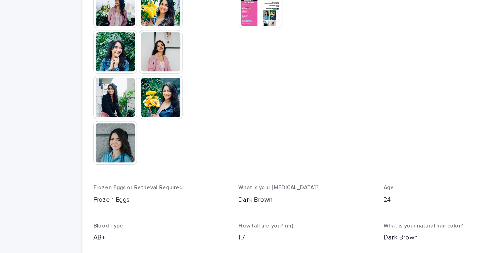
scroll to position [103, 0]
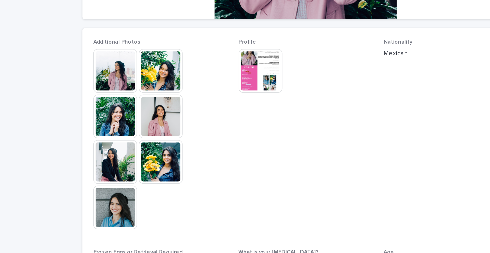
click at [219, 77] on img at bounding box center [219, 76] width 24 height 24
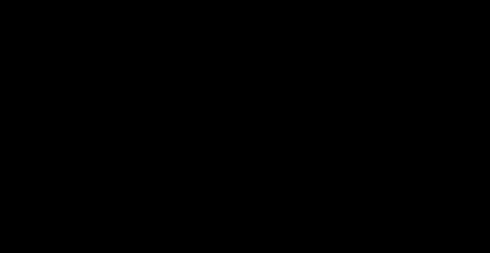
scroll to position [0, 0]
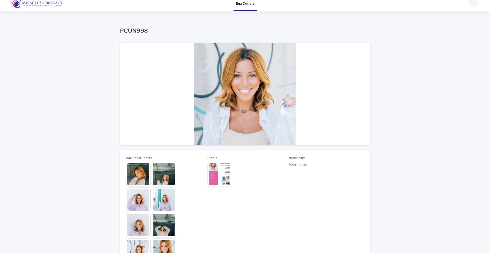
scroll to position [5, 0]
click at [219, 171] on img at bounding box center [219, 174] width 24 height 24
